Goal: Task Accomplishment & Management: Manage account settings

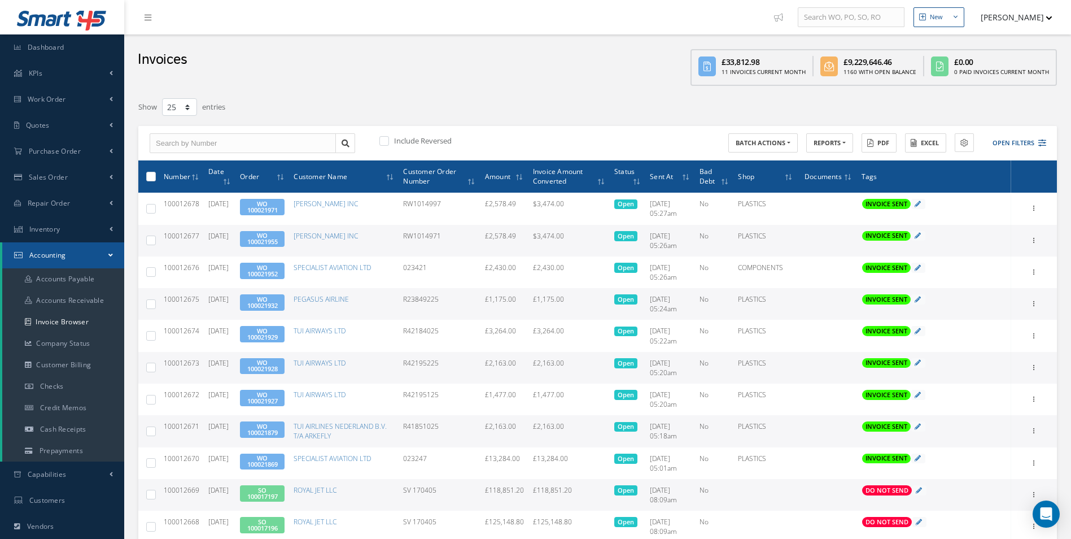
select select "25"
click at [81, 159] on link "Purchase Order" at bounding box center [62, 151] width 124 height 26
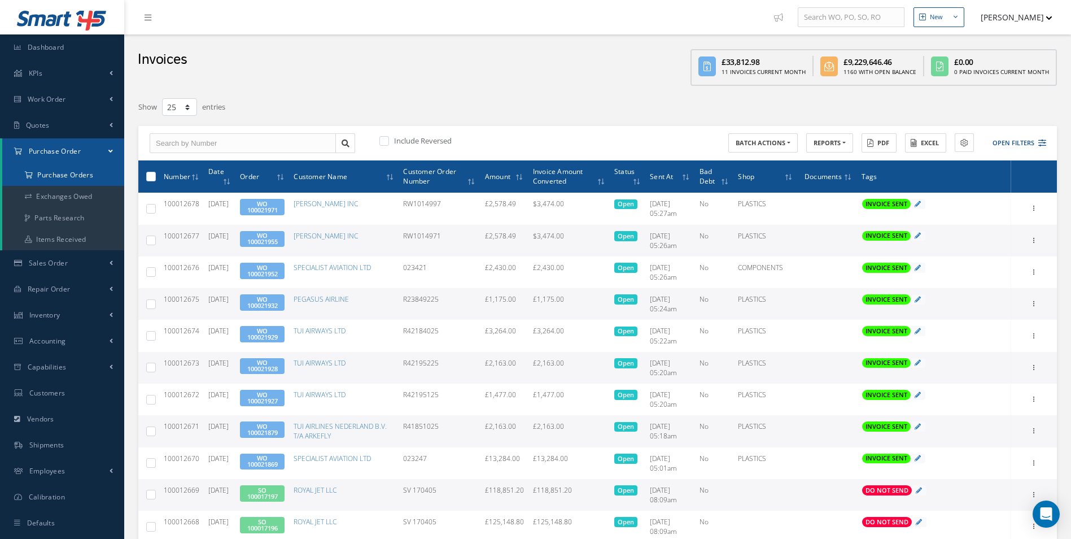
click at [80, 173] on a=1&status_id=2&status_id=3&status_id=5&collapsedFilters"] "Purchase Orders" at bounding box center [63, 174] width 122 height 21
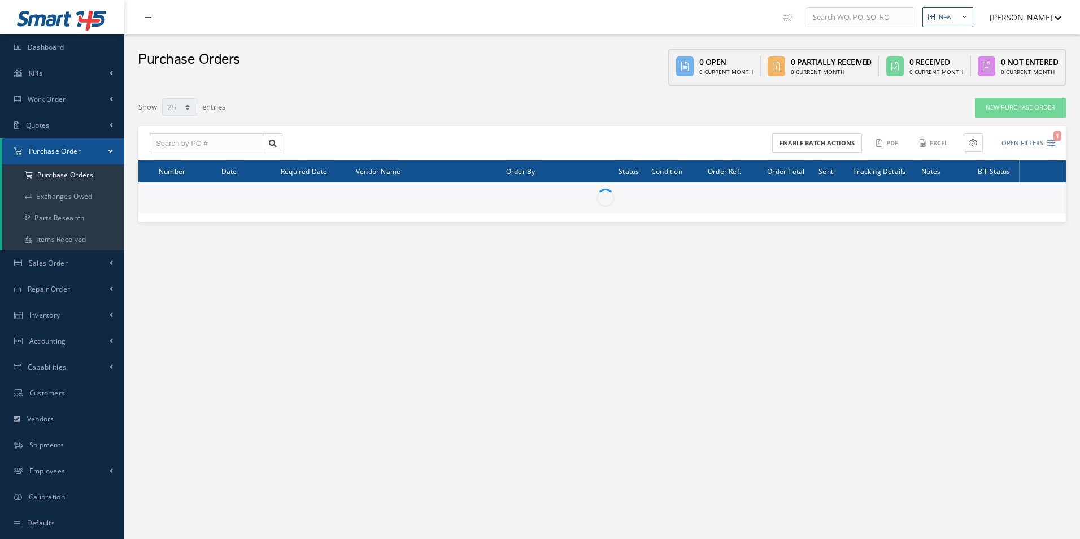
select select "25"
click at [193, 138] on input "text" at bounding box center [206, 143] width 112 height 20
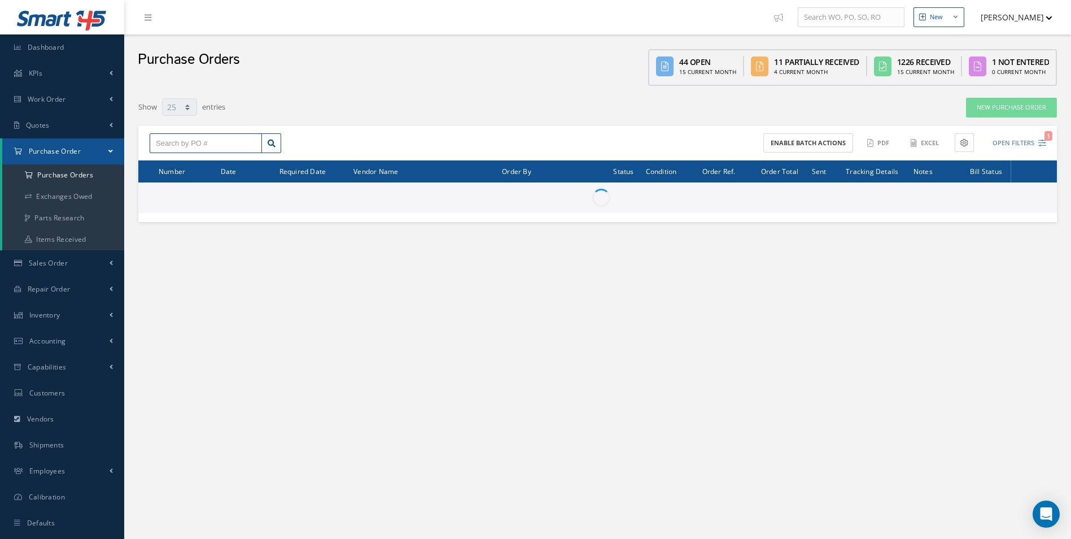
paste input "100012094"
type input "100012094"
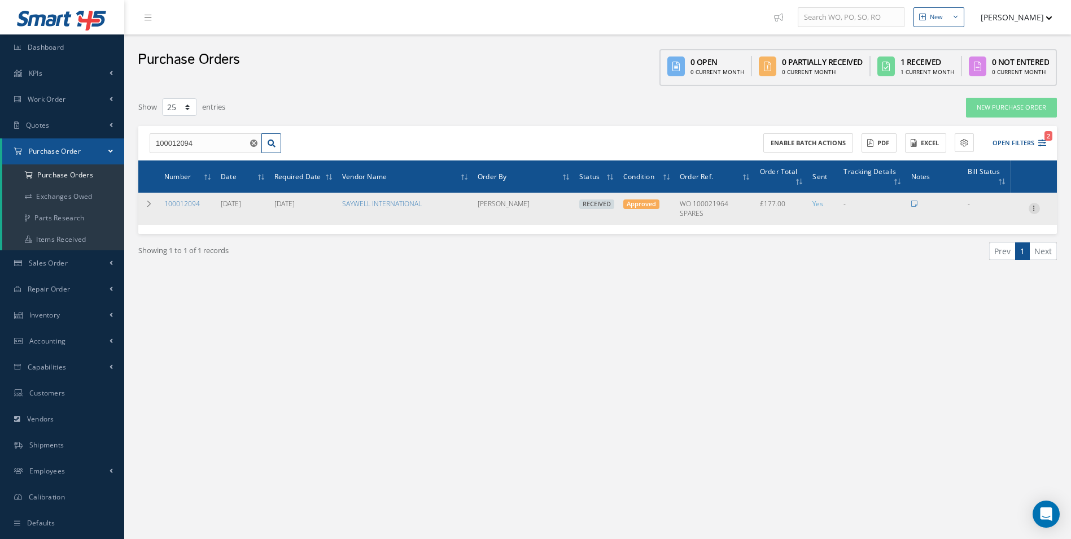
click at [1037, 207] on icon at bounding box center [1034, 207] width 11 height 9
click at [993, 260] on link "Create Bill" at bounding box center [982, 259] width 89 height 15
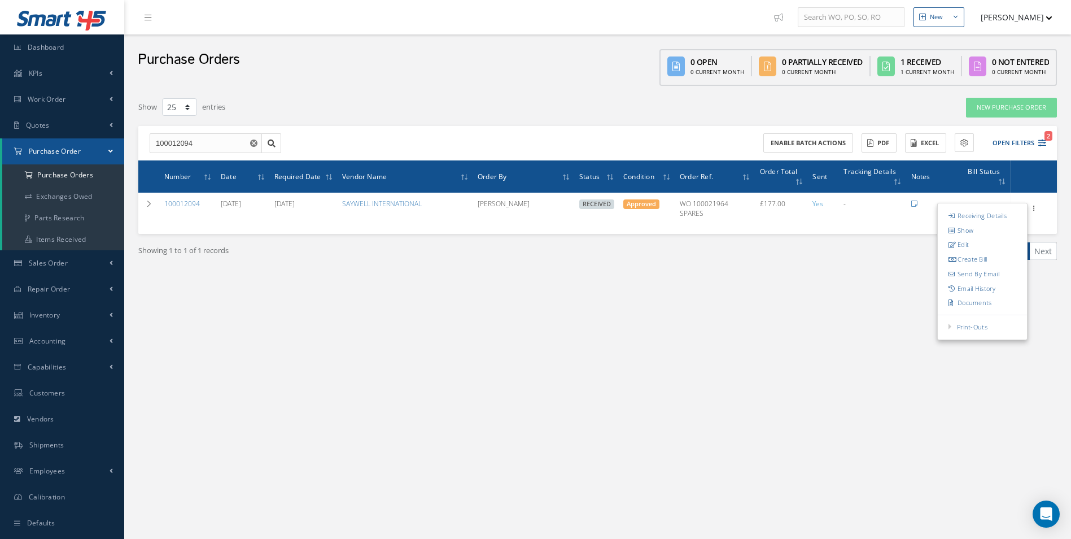
type input "0.00"
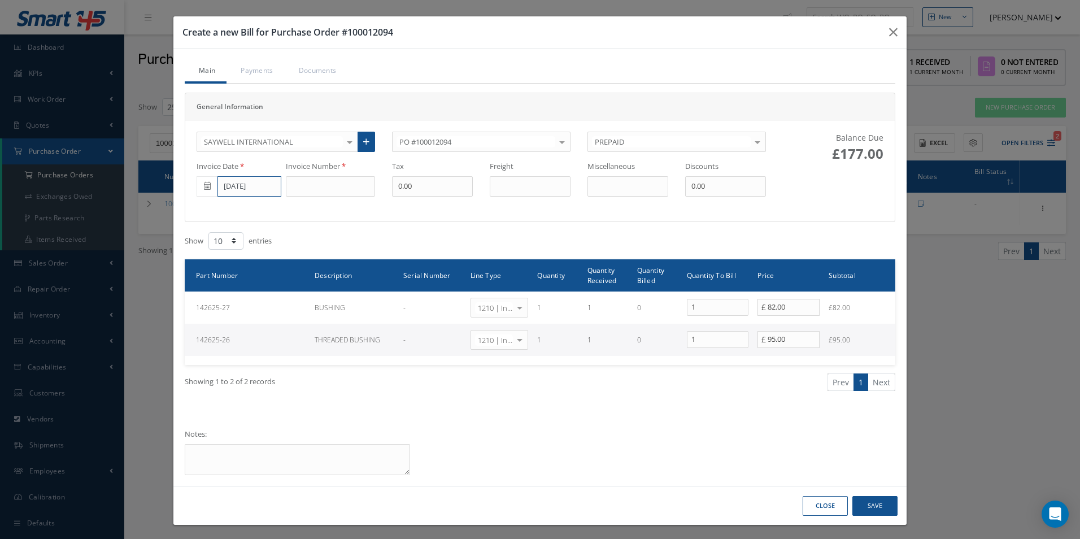
click at [255, 189] on input "[DATE]" at bounding box center [249, 186] width 64 height 20
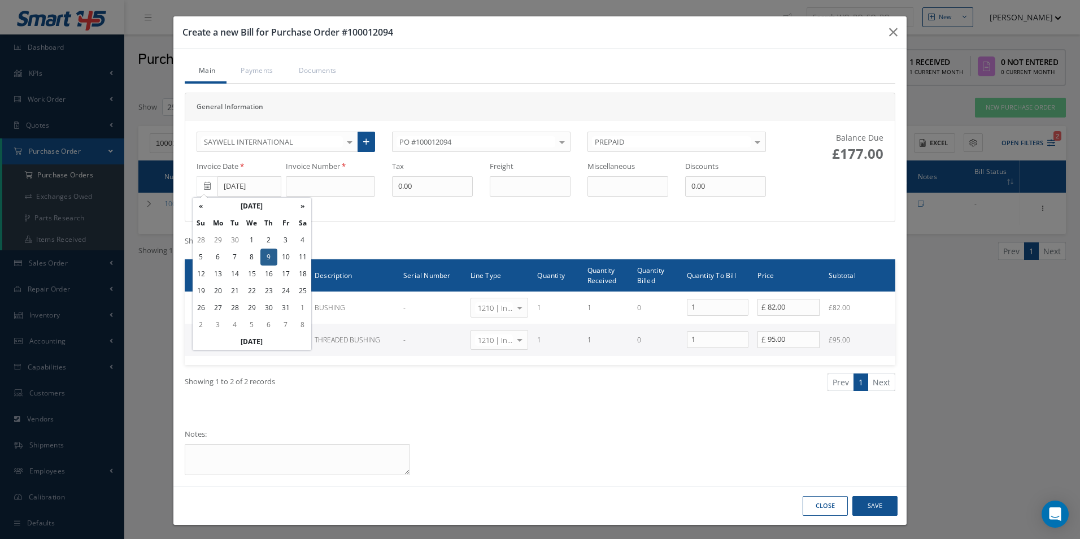
drag, startPoint x: 239, startPoint y: 256, endPoint x: 300, endPoint y: 226, distance: 68.7
click at [241, 254] on td "7" at bounding box center [234, 256] width 17 height 17
type input "[DATE]"
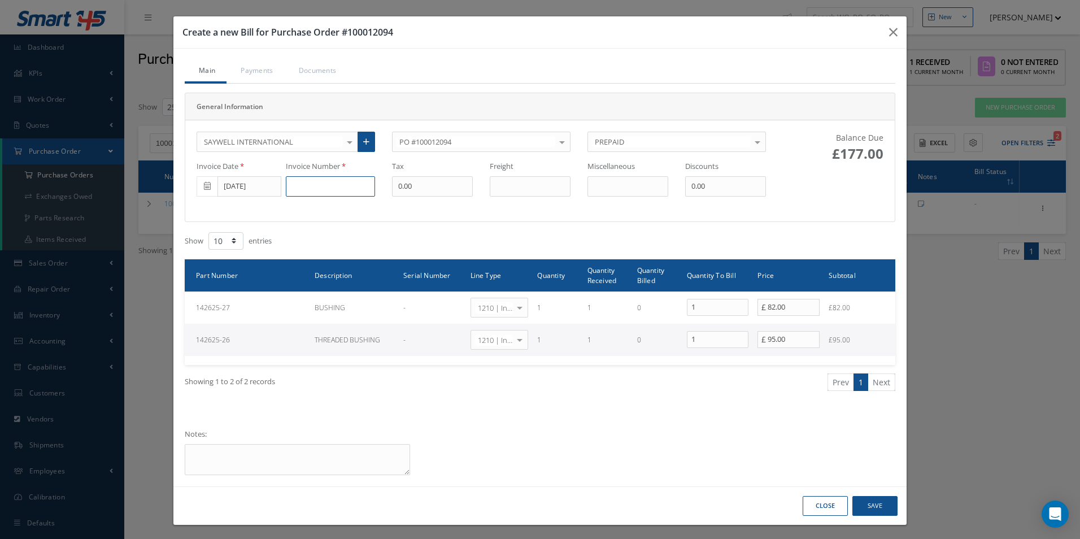
click at [328, 182] on input at bounding box center [330, 186] width 89 height 20
paste input "1386935"
type input "1386935"
click at [879, 508] on button "Save" at bounding box center [874, 506] width 45 height 20
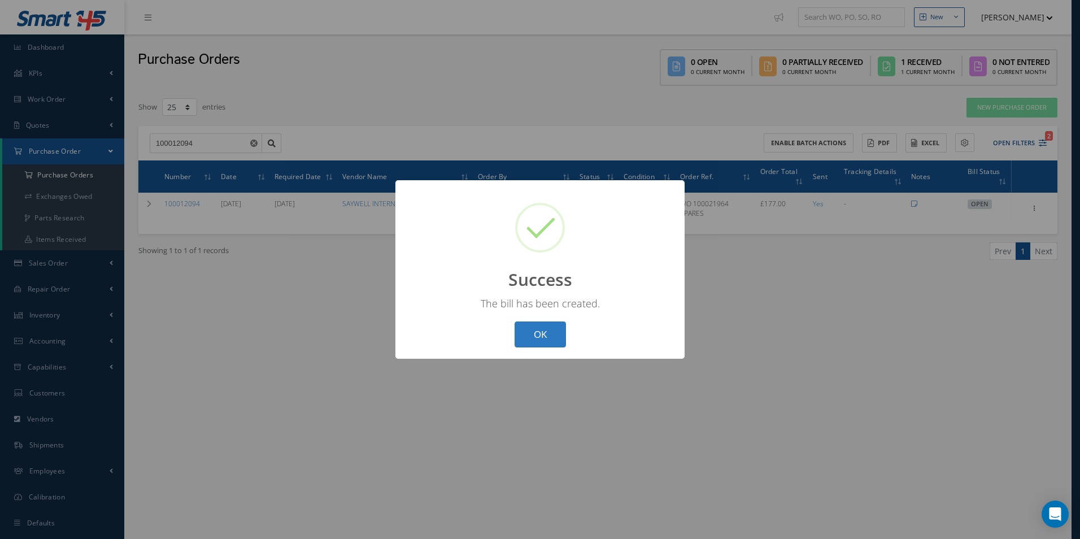
click at [537, 334] on button "OK" at bounding box center [539, 334] width 51 height 27
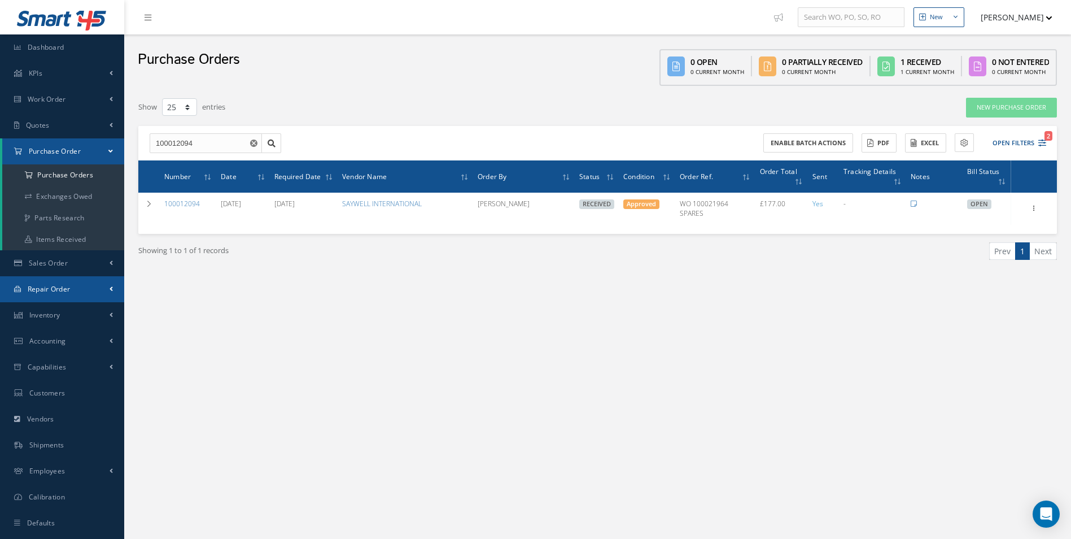
click at [75, 283] on link "Repair Order" at bounding box center [62, 289] width 124 height 26
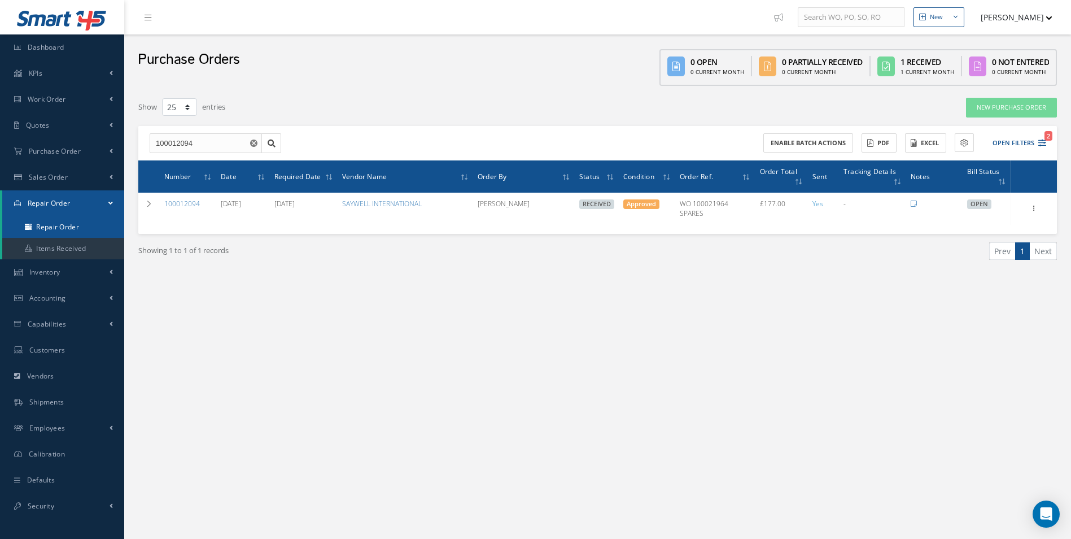
click at [78, 231] on link "Repair Order" at bounding box center [63, 226] width 122 height 21
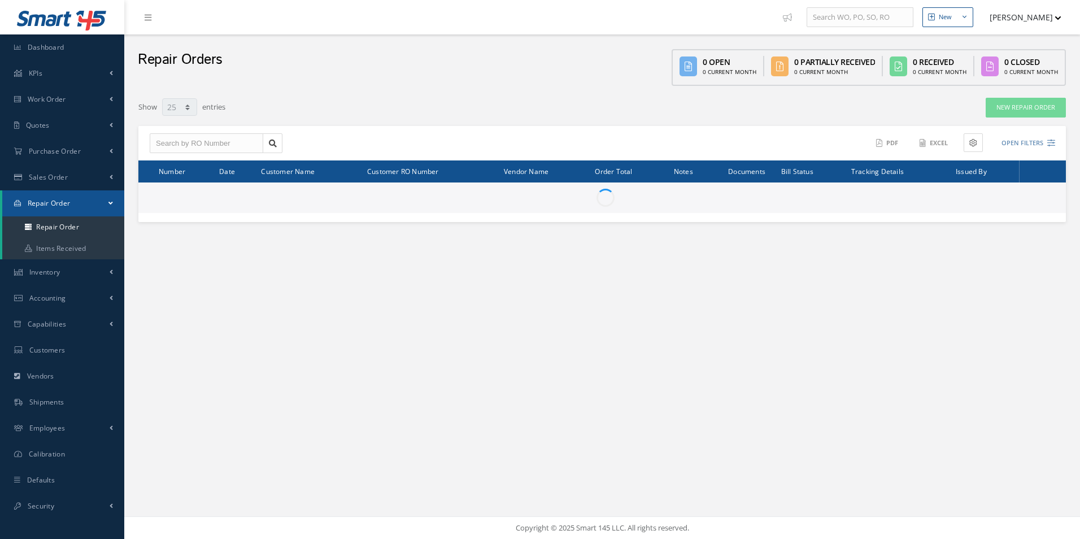
select select "25"
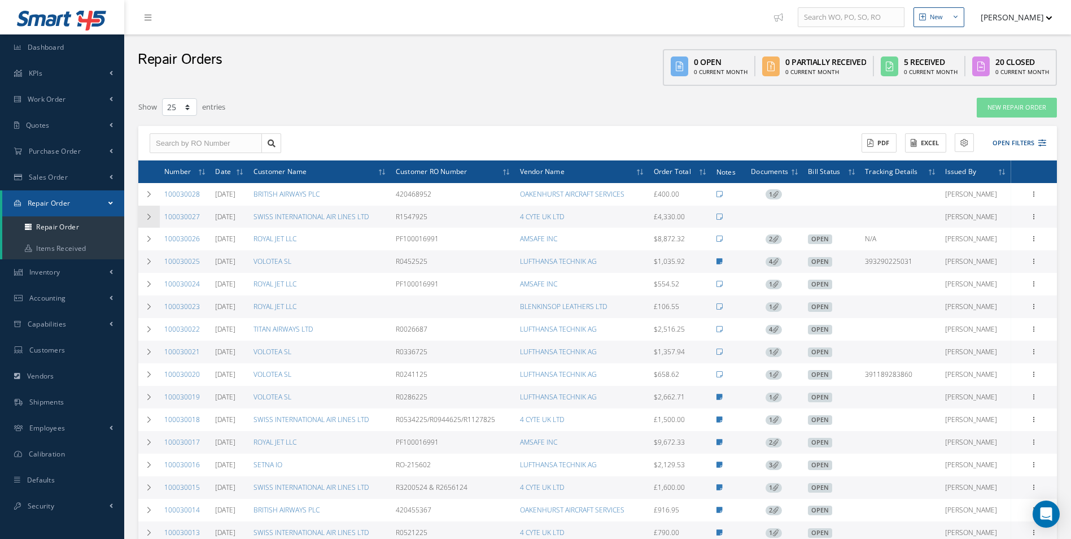
click at [152, 217] on icon at bounding box center [149, 216] width 8 height 7
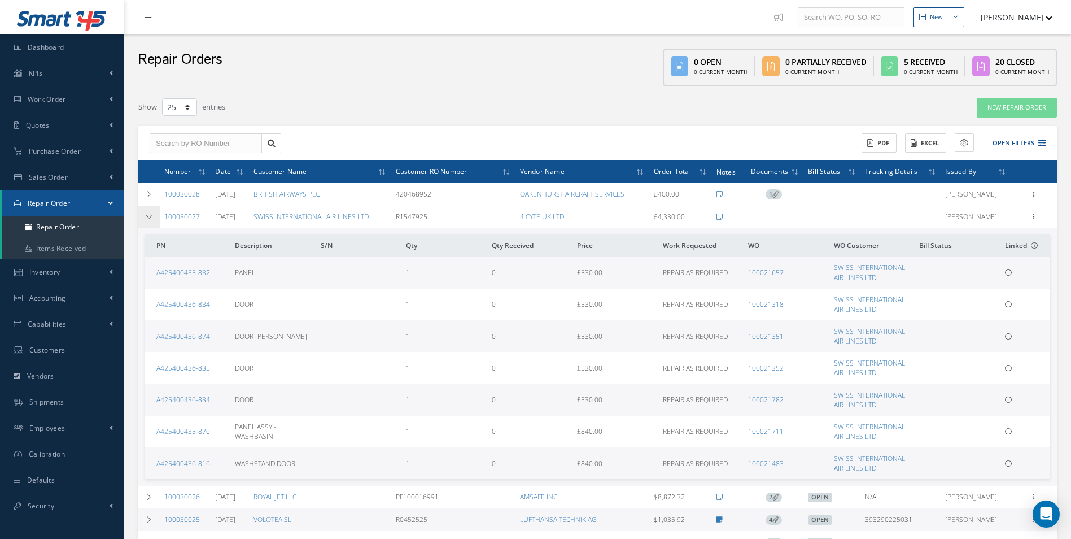
click at [152, 217] on icon at bounding box center [149, 216] width 8 height 7
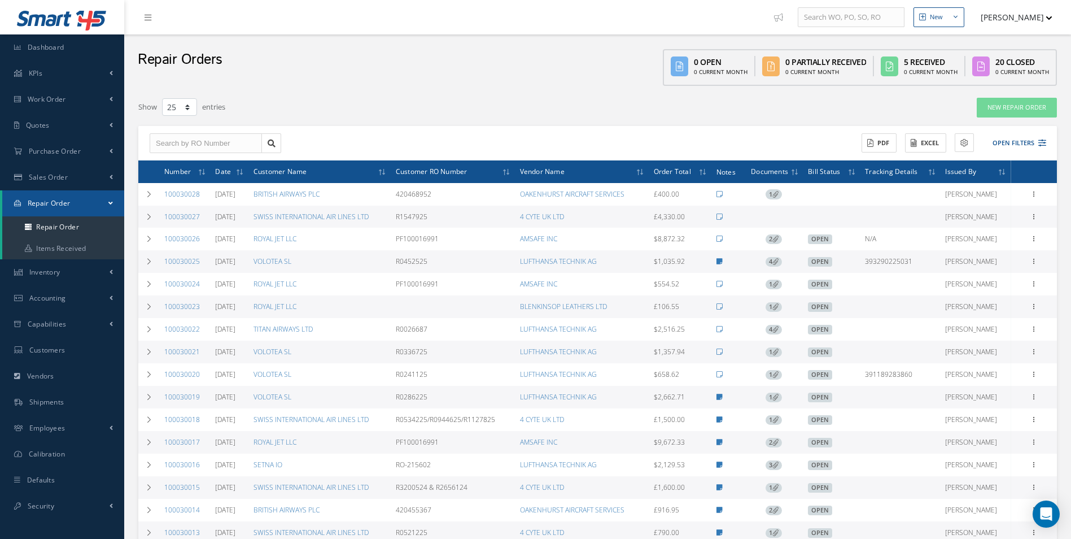
click at [489, 21] on nav "New New Work Order New Purchase Order New Customer Quote New Sales Order New Re…" at bounding box center [597, 17] width 947 height 34
drag, startPoint x: 93, startPoint y: 160, endPoint x: 73, endPoint y: 168, distance: 22.0
click at [93, 160] on link "Purchase Order" at bounding box center [62, 151] width 124 height 26
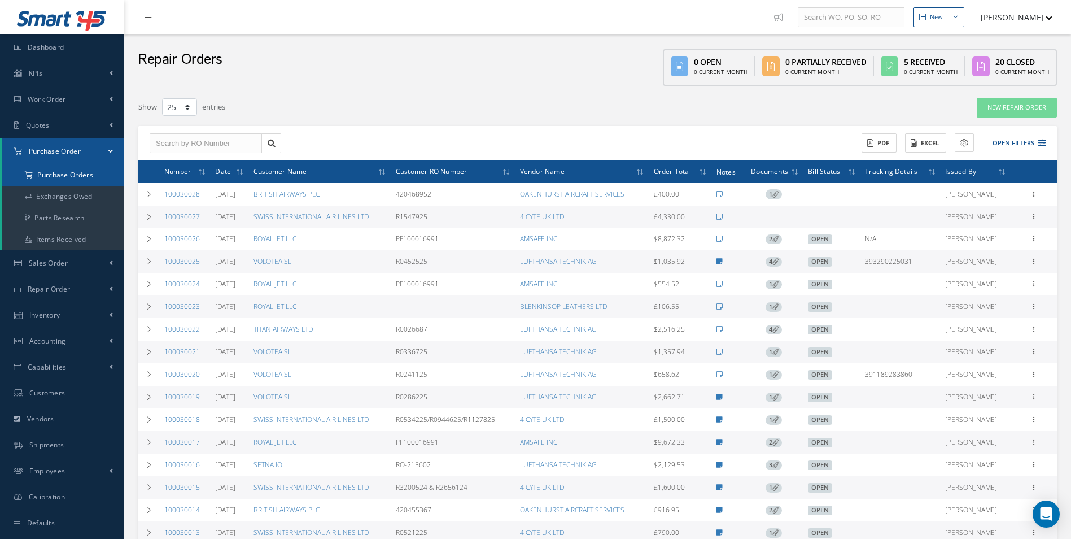
click at [52, 177] on a=1&status_id=2&status_id=3&status_id=5&collapsedFilters"] "Purchase Orders" at bounding box center [63, 174] width 122 height 21
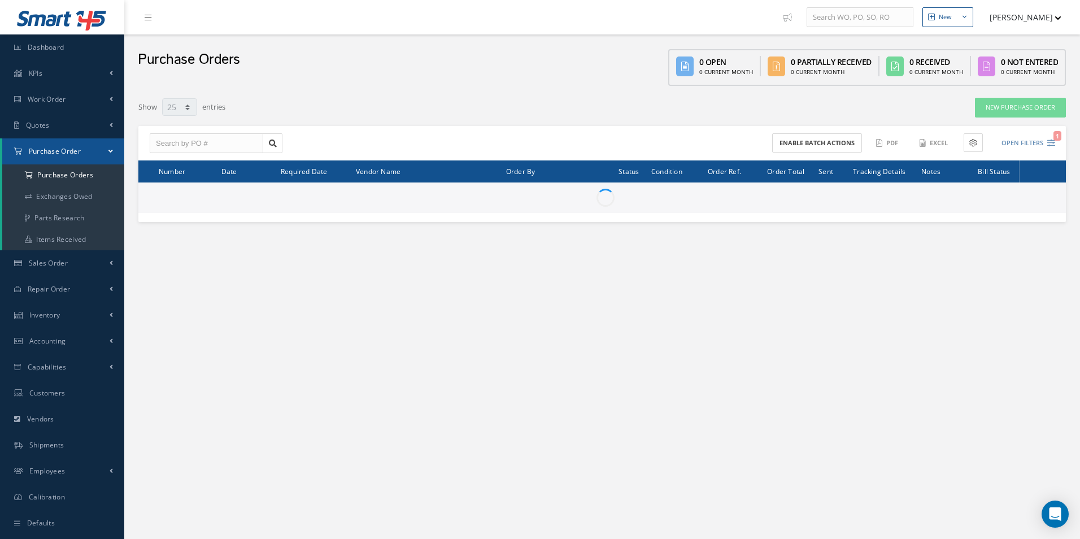
select select "25"
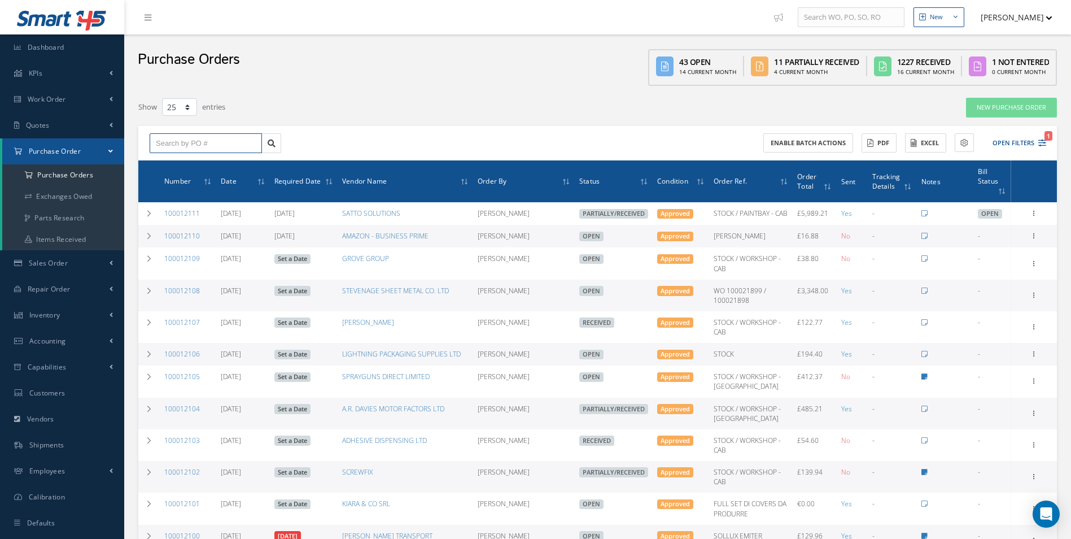
click at [222, 141] on input "text" at bounding box center [206, 143] width 112 height 20
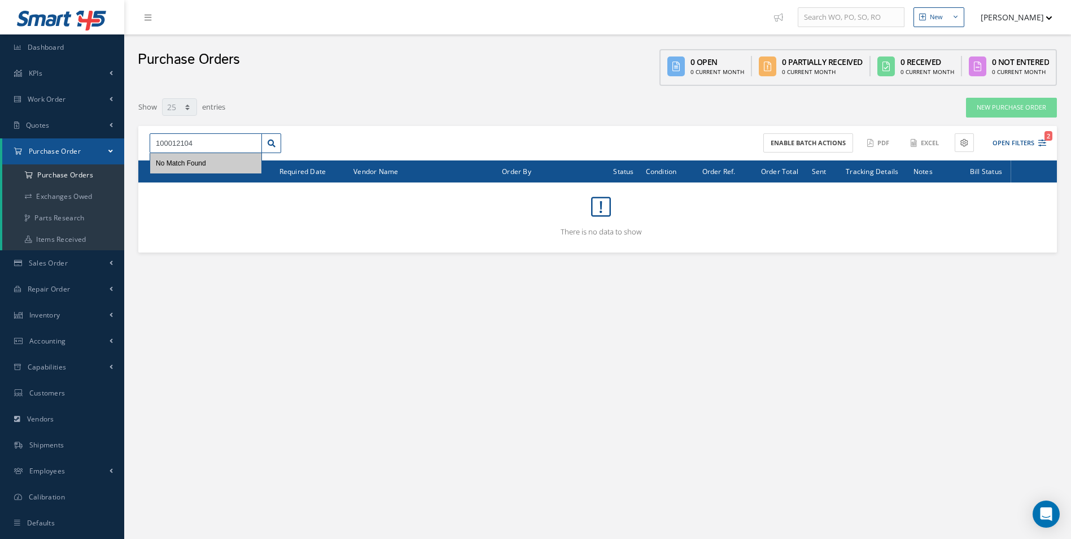
type input "100012104"
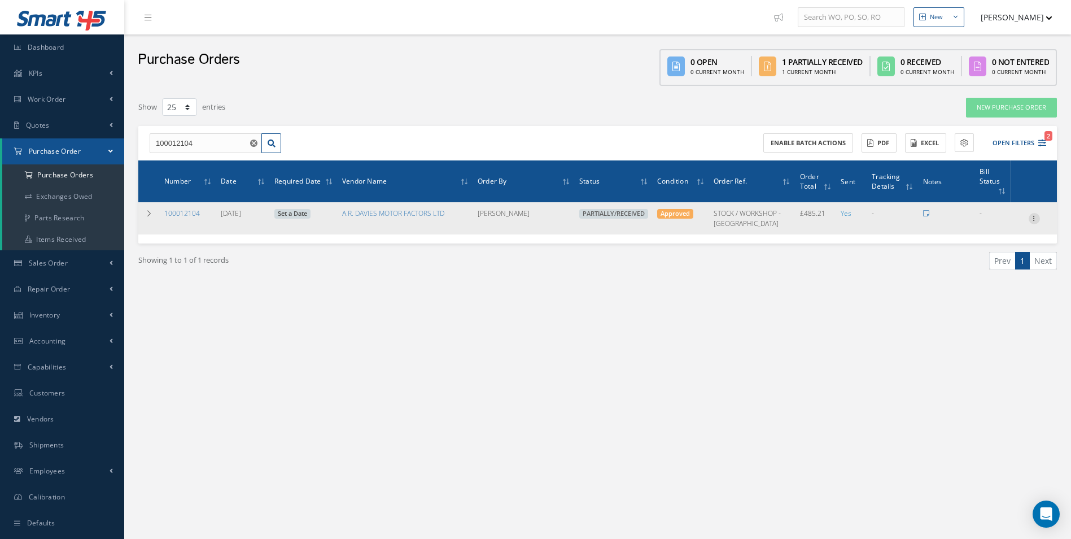
drag, startPoint x: 1032, startPoint y: 208, endPoint x: 1022, endPoint y: 231, distance: 24.5
click at [1032, 213] on icon at bounding box center [1034, 217] width 11 height 9
click at [996, 262] on link "Create Bill" at bounding box center [982, 269] width 89 height 15
type input "80.87"
type input "0.00"
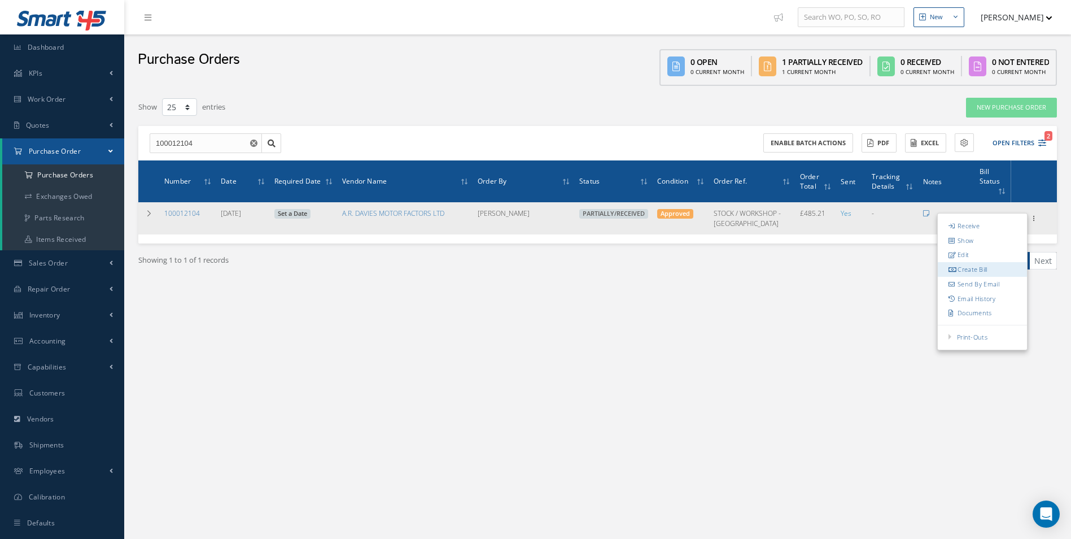
type input "0.00"
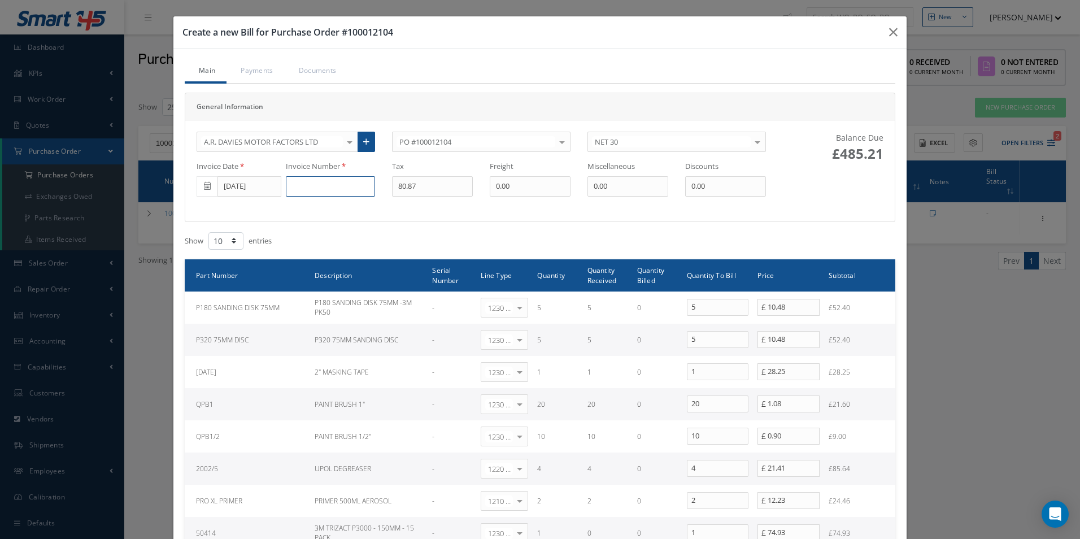
click at [328, 184] on input at bounding box center [330, 186] width 89 height 20
paste input "DS509020"
type input "DS509020"
type input "67.16"
drag, startPoint x: 738, startPoint y: 316, endPoint x: 588, endPoint y: 329, distance: 150.7
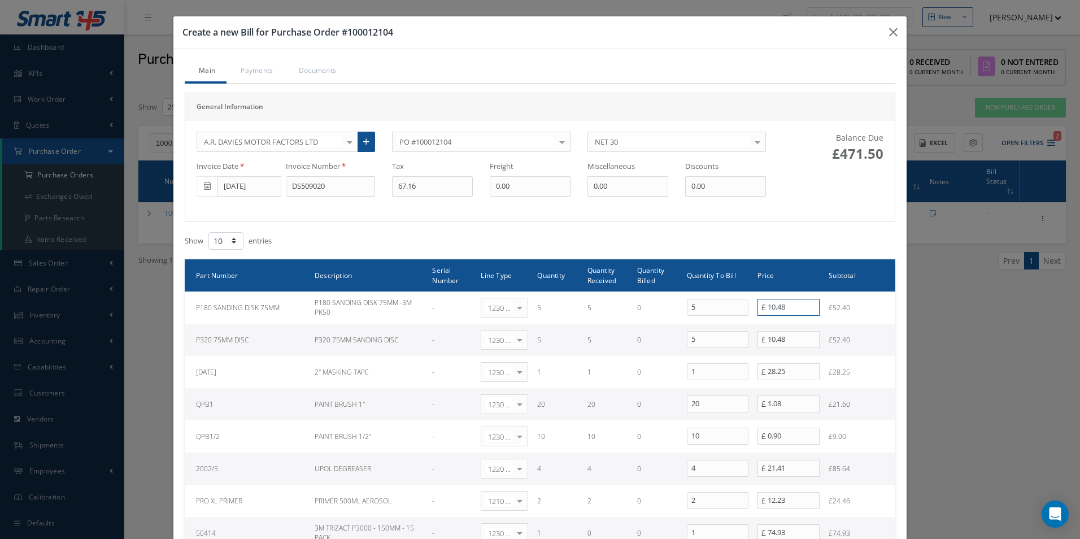
click at [618, 323] on tbody "P180 SANDING DISK 75MM P180 SANDING DISK 75MM -3M PK50 - 1230 | Inventory - Mis…" at bounding box center [540, 436] width 710 height 290
type input "11.12"
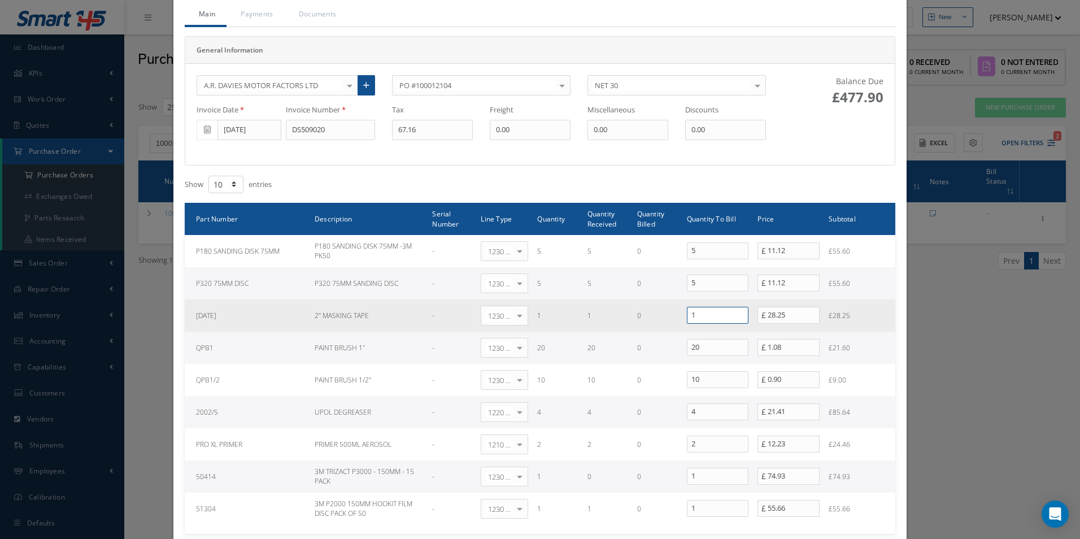
scroll to position [113, 0]
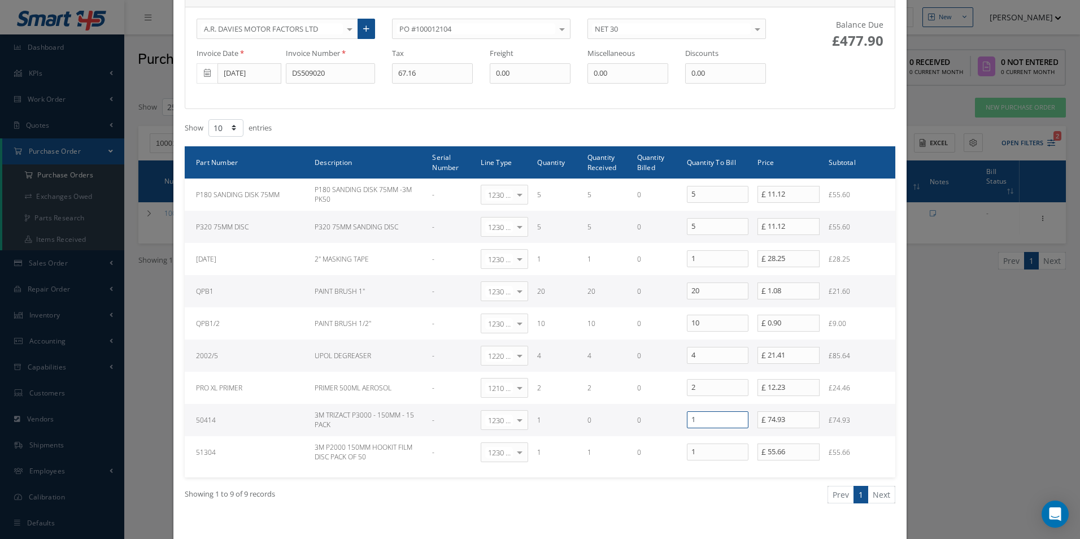
drag, startPoint x: 686, startPoint y: 426, endPoint x: 601, endPoint y: 426, distance: 84.7
click at [625, 428] on tr "50414 3M TRIZACT P3000 - 150MM - 15 PACK - 1230 | Inventory - Misc. Workshop It…" at bounding box center [540, 420] width 710 height 32
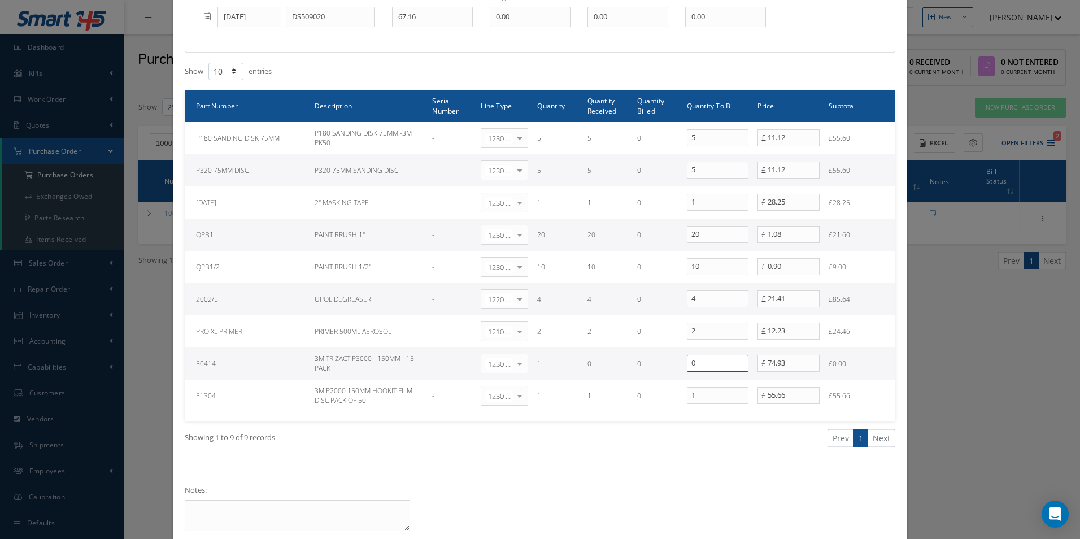
scroll to position [228, 0]
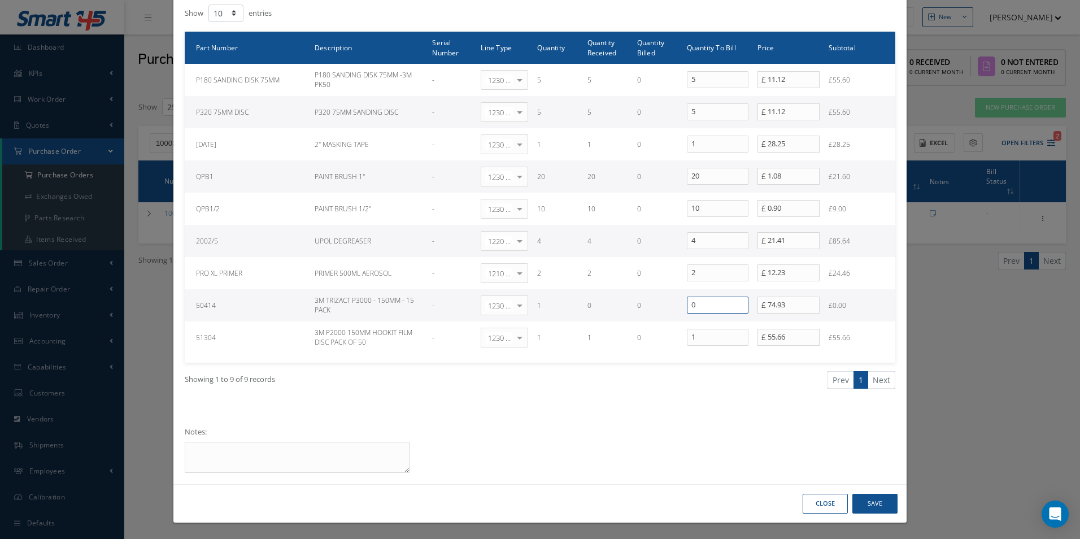
type input "0"
click at [862, 505] on button "Save" at bounding box center [874, 504] width 45 height 20
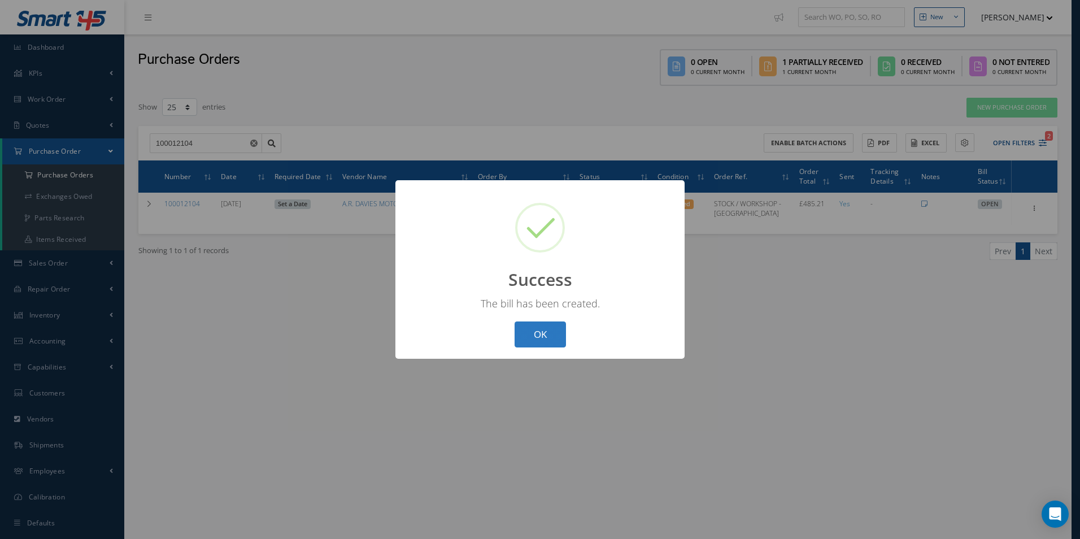
click at [536, 340] on button "OK" at bounding box center [539, 334] width 51 height 27
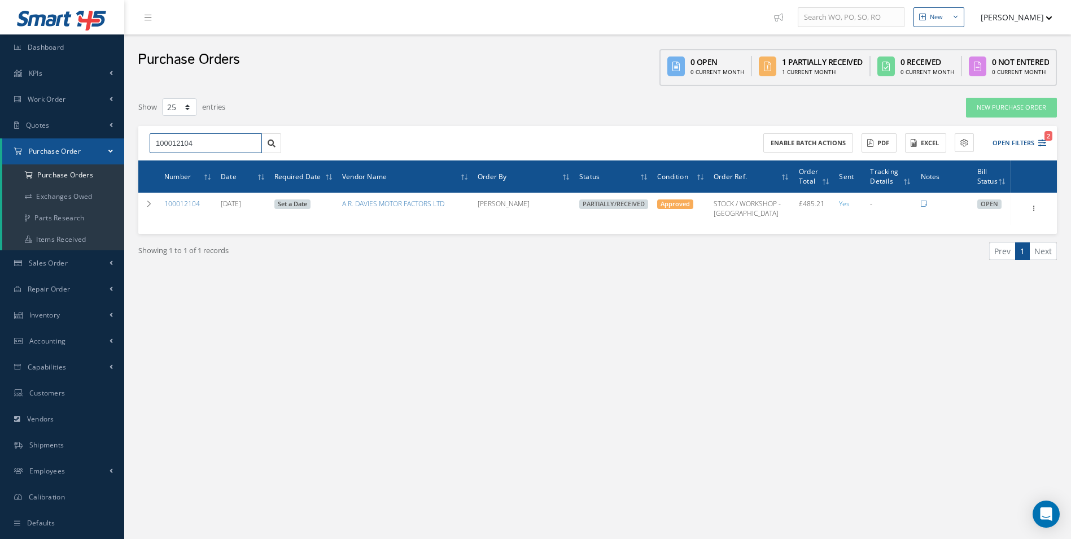
drag, startPoint x: 196, startPoint y: 147, endPoint x: 0, endPoint y: 152, distance: 196.0
click at [0, 152] on html "Smart 145 Dashboard KPIs Work Order Accounting Work Order Work Order Work Order…" at bounding box center [535, 269] width 1071 height 539
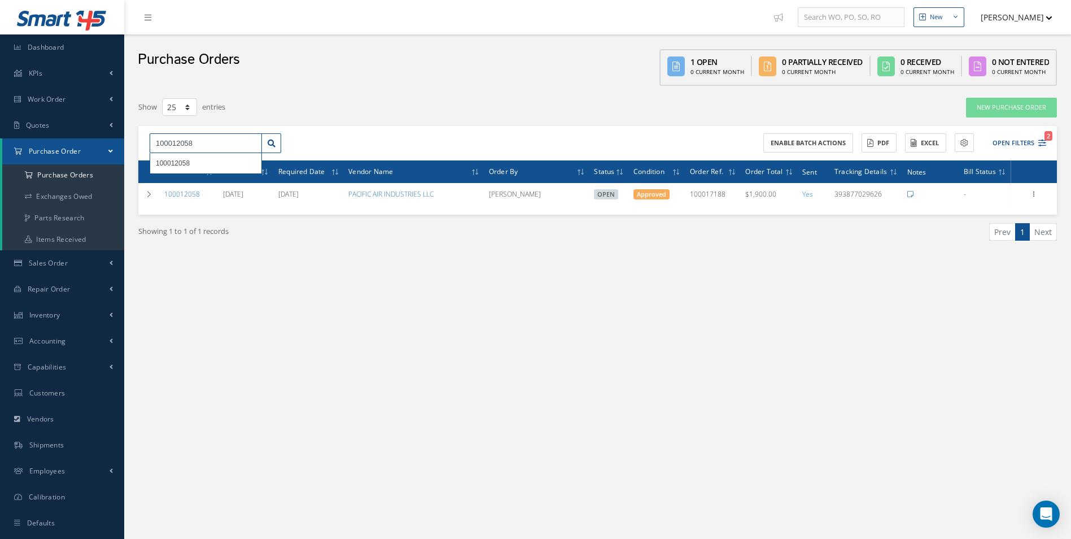
click at [0, 161] on html "Smart 145 Dashboard KPIs Work Order Accounting Work Order Work Order Work Order…" at bounding box center [535, 269] width 1071 height 539
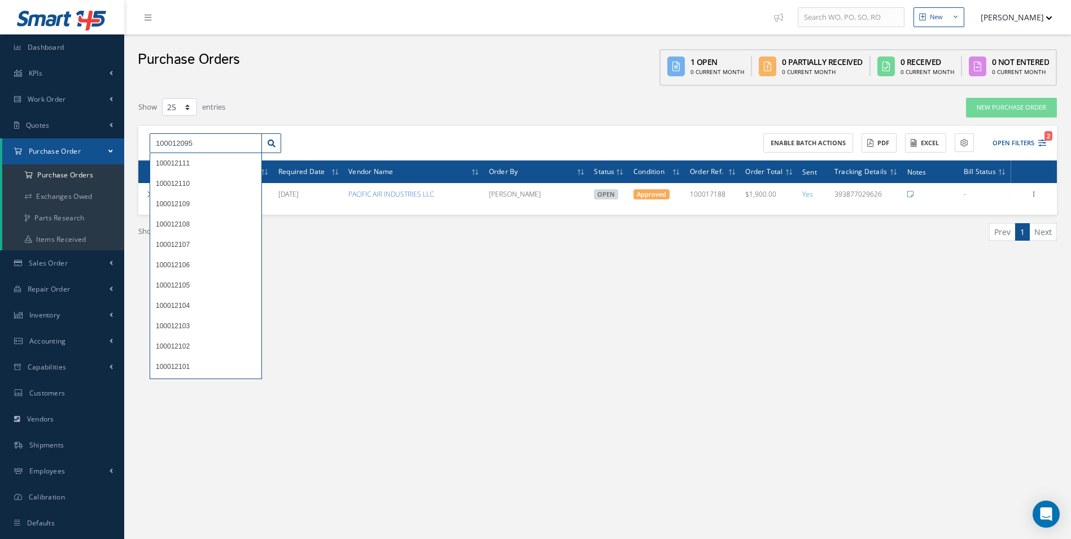
type input "100012095"
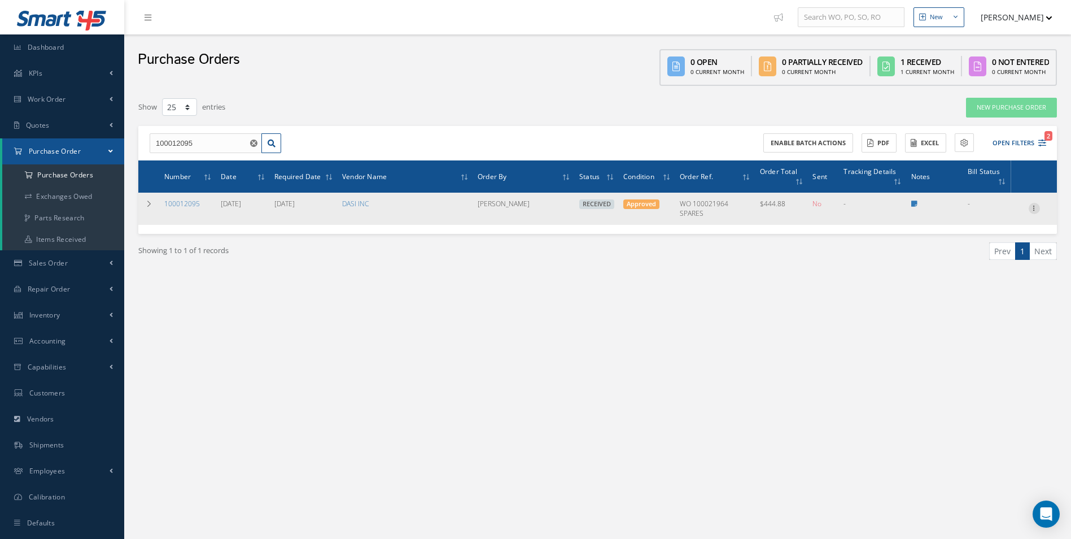
click at [1035, 211] on icon at bounding box center [1034, 207] width 11 height 9
click at [978, 256] on link "Create Bill" at bounding box center [982, 259] width 89 height 15
type input "0.00"
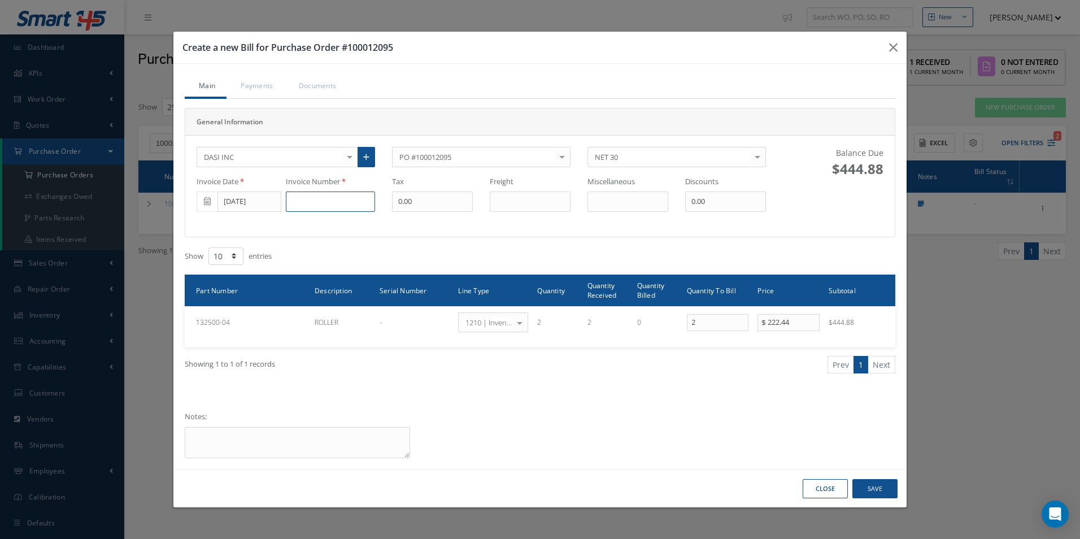
click at [331, 204] on input at bounding box center [330, 201] width 89 height 20
paste input "INVC-746331"
type input "INVC-746331"
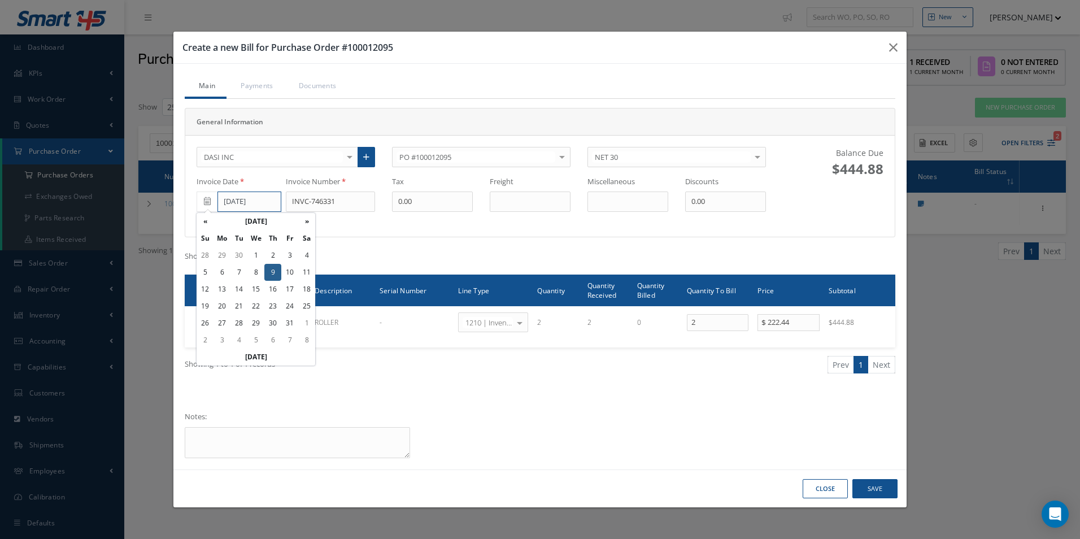
click at [224, 209] on input "[DATE]" at bounding box center [249, 201] width 64 height 20
click at [239, 270] on td "7" at bounding box center [238, 272] width 17 height 17
type input "[DATE]"
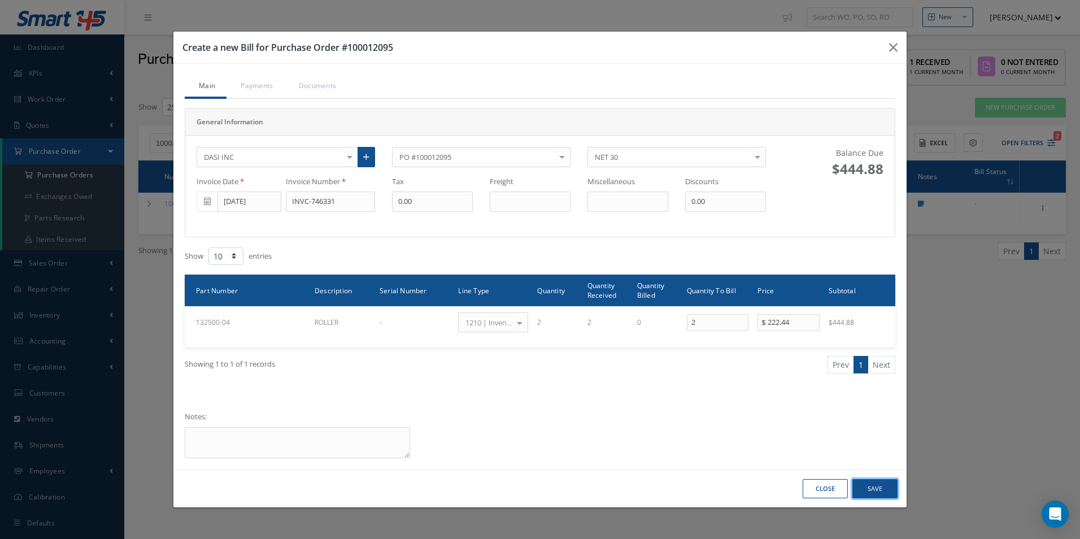
click at [871, 486] on button "Save" at bounding box center [874, 489] width 45 height 20
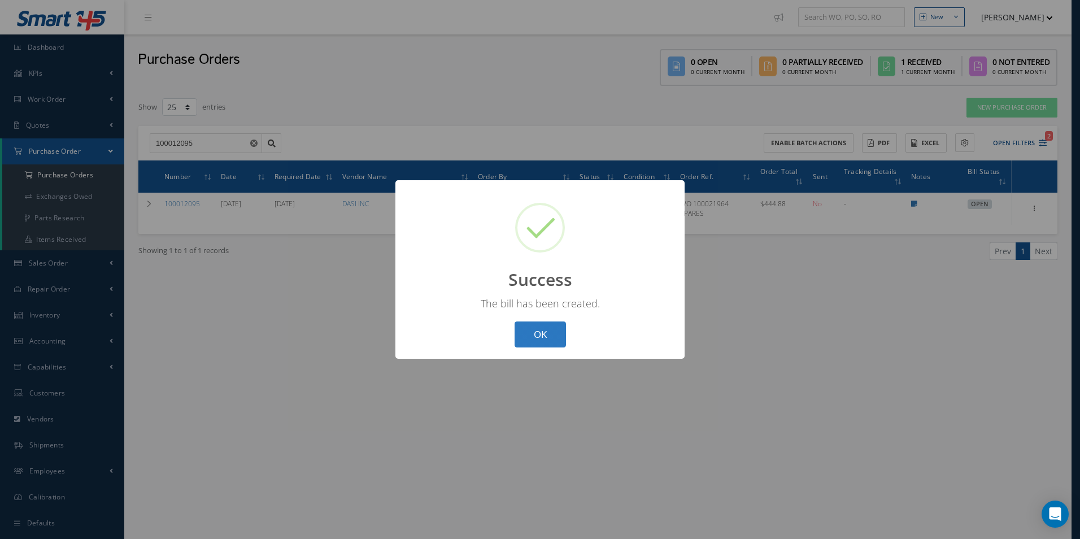
click at [534, 339] on button "OK" at bounding box center [539, 334] width 51 height 27
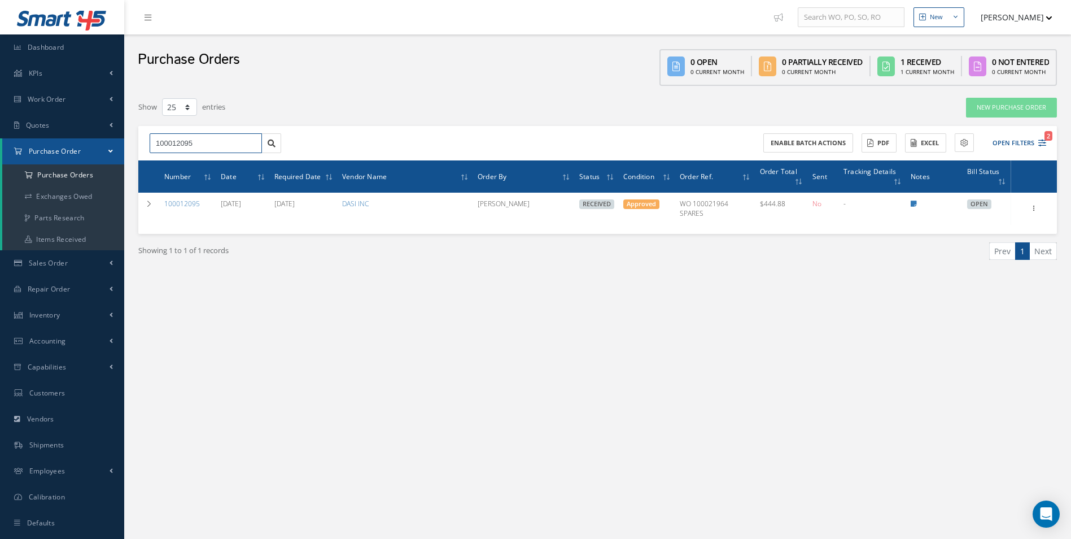
click at [23, 154] on div "Smart 145 Dashboard KPIs Work Order Accounting Work Order Work Order Work Order…" at bounding box center [535, 281] width 1071 height 562
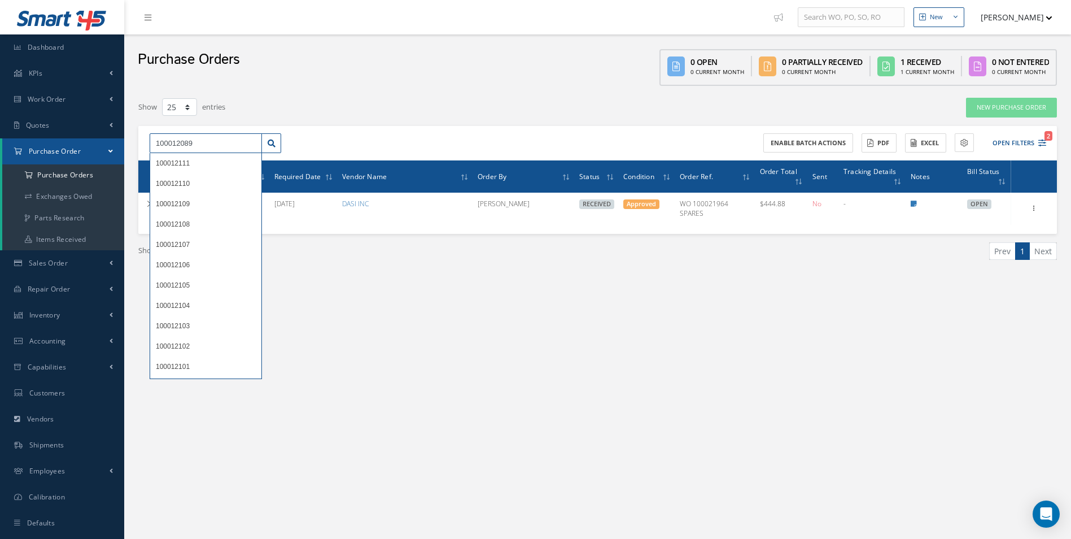
type input "100012089"
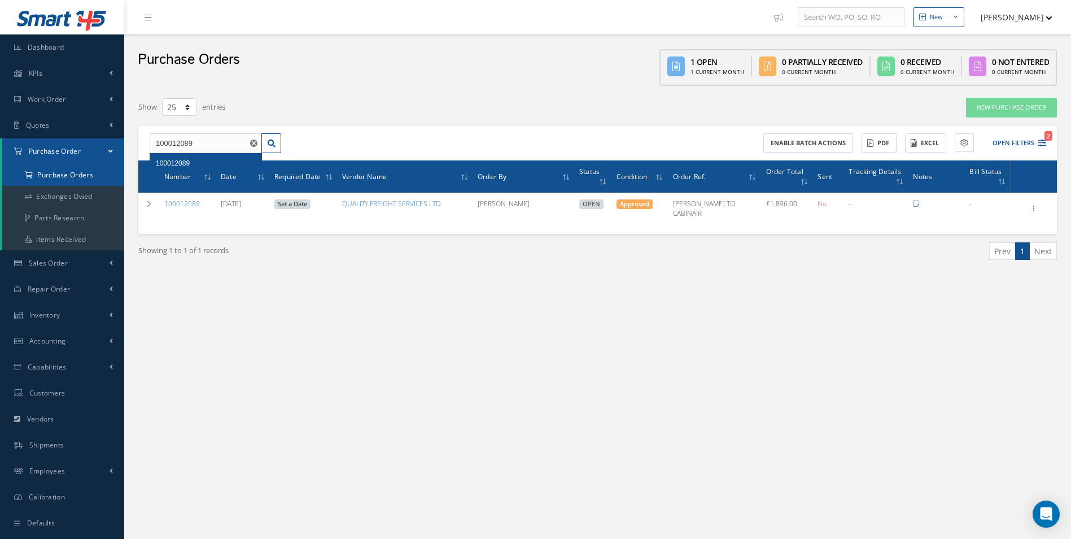
click at [72, 176] on a=1&status_id=2&status_id=3&status_id=5&collapsedFilters"] "Purchase Orders" at bounding box center [63, 174] width 122 height 21
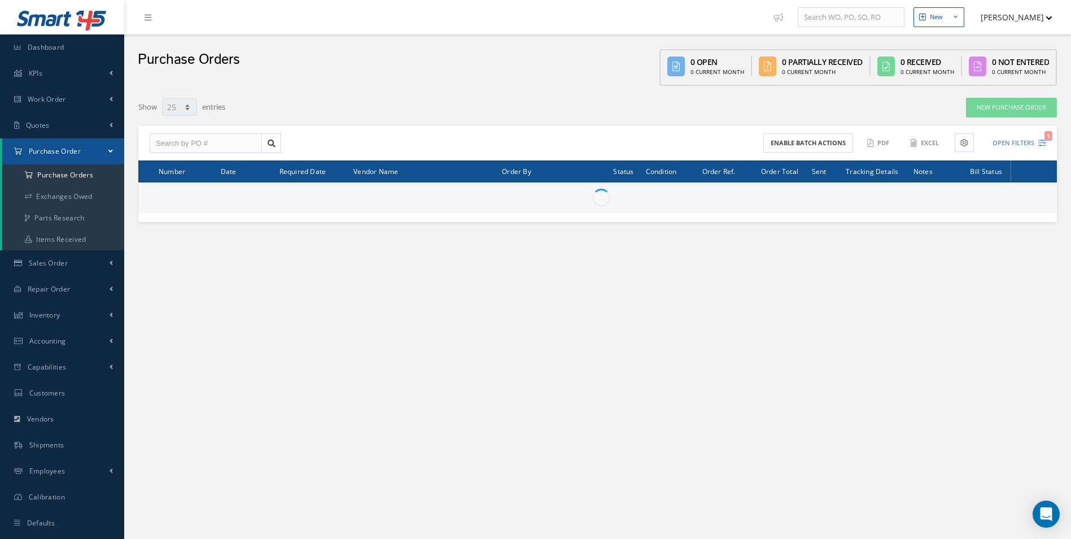
select select "25"
